Goal: Task Accomplishment & Management: Use online tool/utility

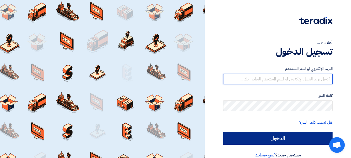
type input "[EMAIL_ADDRESS][DOMAIN_NAME]"
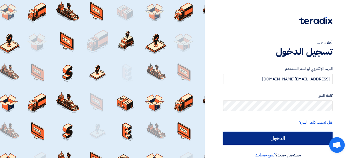
click at [276, 136] on input "الدخول" at bounding box center [278, 138] width 110 height 13
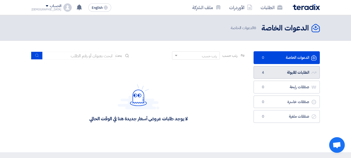
click at [284, 70] on link "الطلبات المقبولة الطلبات المقبولة 4" at bounding box center [287, 72] width 66 height 13
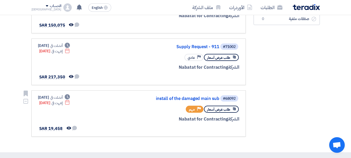
scroll to position [128, 0]
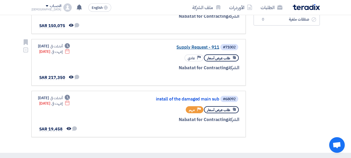
click at [188, 47] on link "Supply Request - 911" at bounding box center [168, 47] width 104 height 5
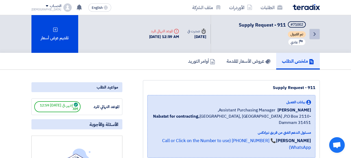
click at [315, 38] on link "Back" at bounding box center [315, 34] width 10 height 10
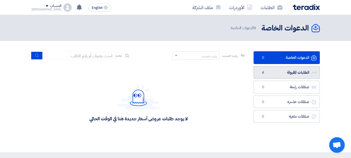
click at [287, 71] on link "الطلبات المقبولة الطلبات المقبولة 4" at bounding box center [287, 72] width 66 height 13
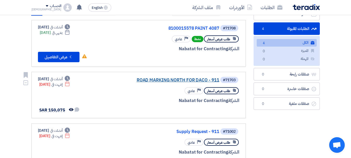
scroll to position [44, 0]
